Goal: Task Accomplishment & Management: Manage account settings

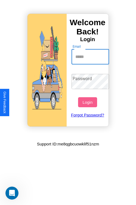
click at [91, 57] on input "Email" at bounding box center [90, 56] width 38 height 15
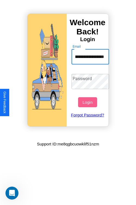
scroll to position [0, 21]
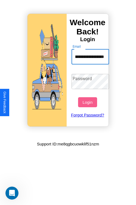
type input "**********"
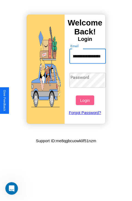
scroll to position [0, 0]
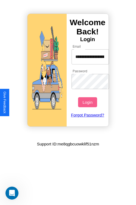
click at [88, 102] on button "Login" at bounding box center [87, 102] width 19 height 10
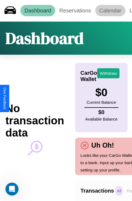
click at [110, 11] on link "Calendar" at bounding box center [110, 10] width 30 height 11
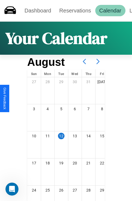
click at [98, 62] on icon at bounding box center [98, 62] width 14 height 14
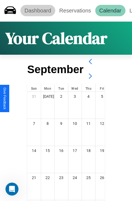
click at [37, 11] on link "Dashboard" at bounding box center [37, 10] width 35 height 11
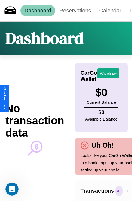
scroll to position [0, 40]
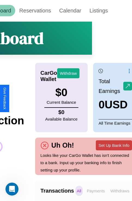
click at [113, 145] on button "Set Up Bank Info" at bounding box center [114, 146] width 36 height 10
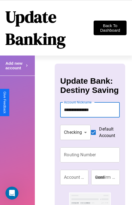
type input "**********"
